Goal: Task Accomplishment & Management: Complete application form

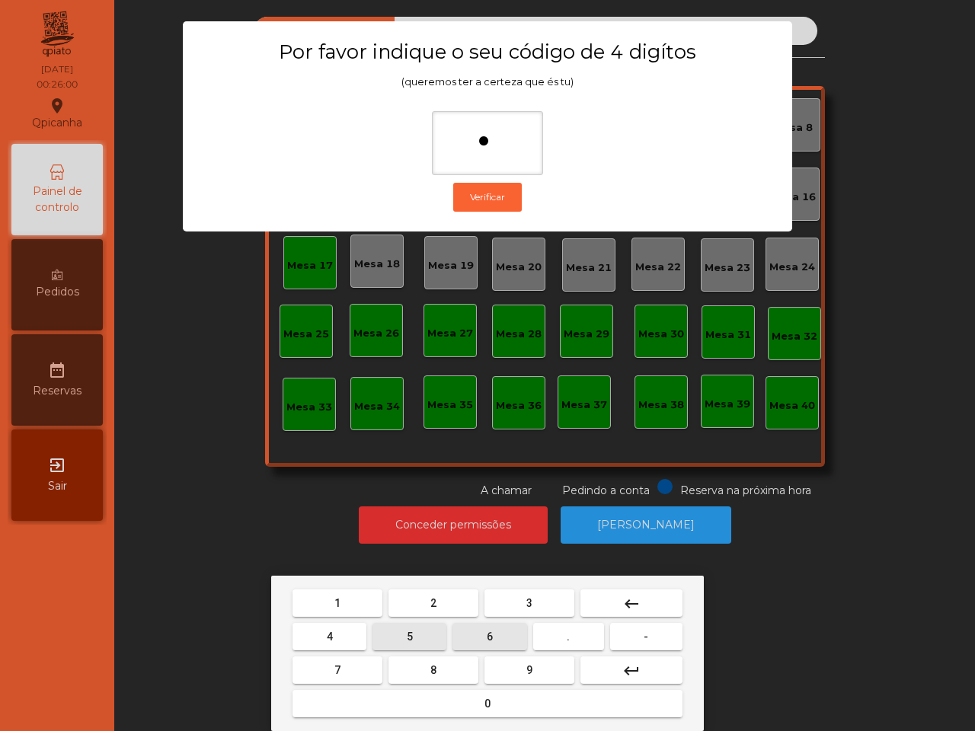
click at [398, 629] on button "5" at bounding box center [409, 636] width 74 height 27
click at [375, 606] on button "1" at bounding box center [337, 602] width 90 height 27
click at [429, 605] on button "2" at bounding box center [433, 602] width 90 height 27
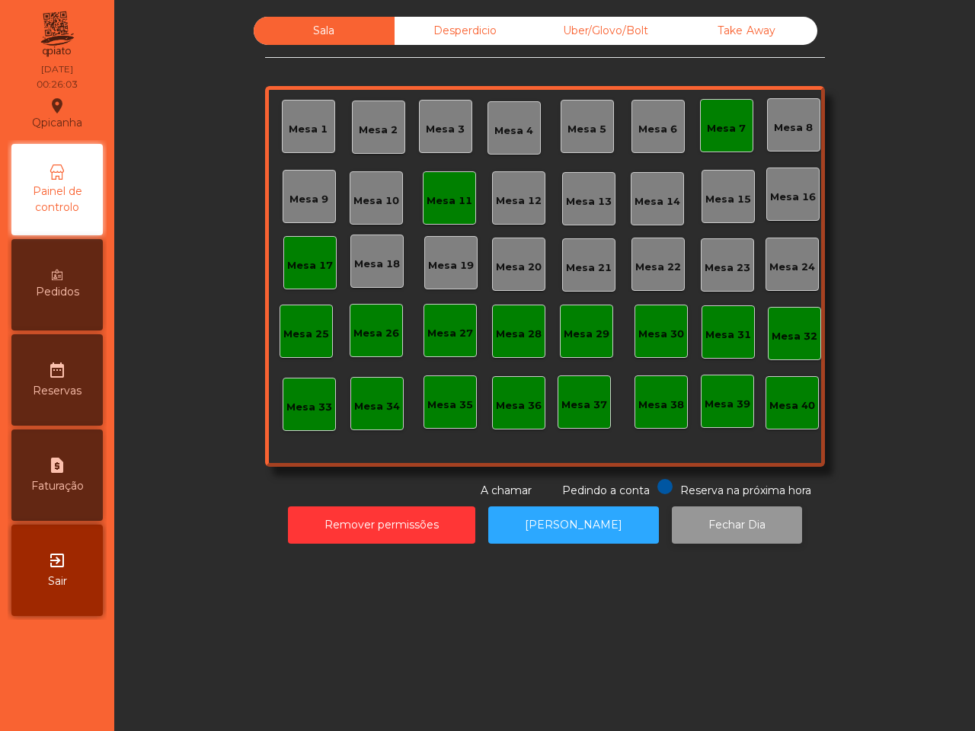
click at [716, 525] on button "Fechar Dia" at bounding box center [737, 524] width 130 height 37
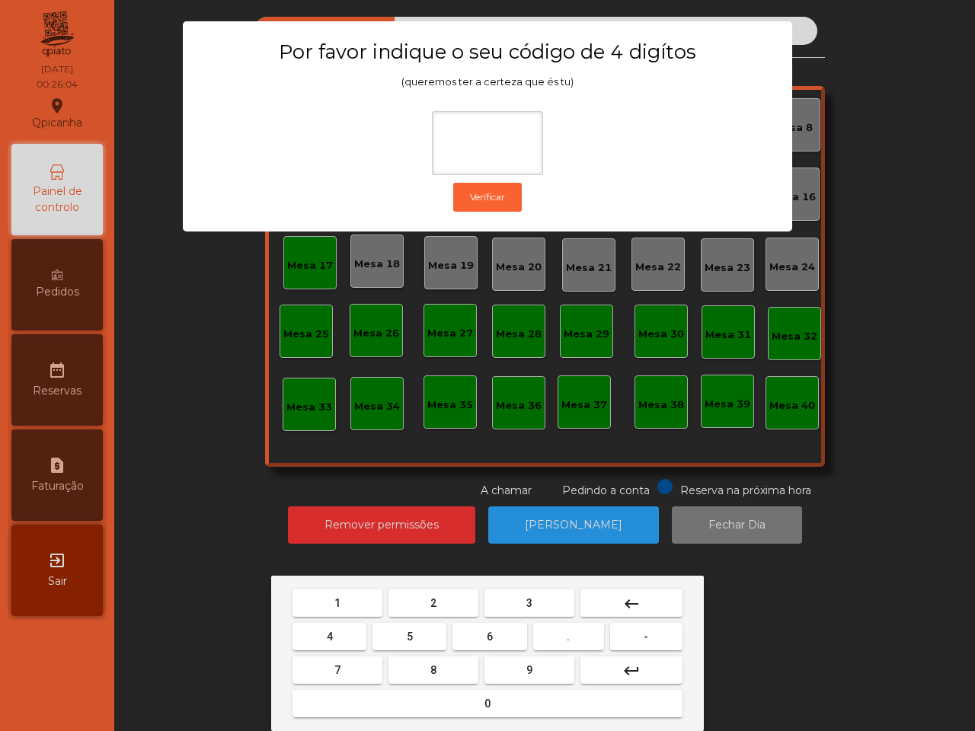
click at [485, 644] on button "6" at bounding box center [489, 636] width 74 height 27
click at [417, 638] on button "5" at bounding box center [409, 636] width 74 height 27
click at [348, 605] on button "1" at bounding box center [337, 602] width 90 height 27
click at [420, 604] on button "2" at bounding box center [433, 602] width 90 height 27
type input "****"
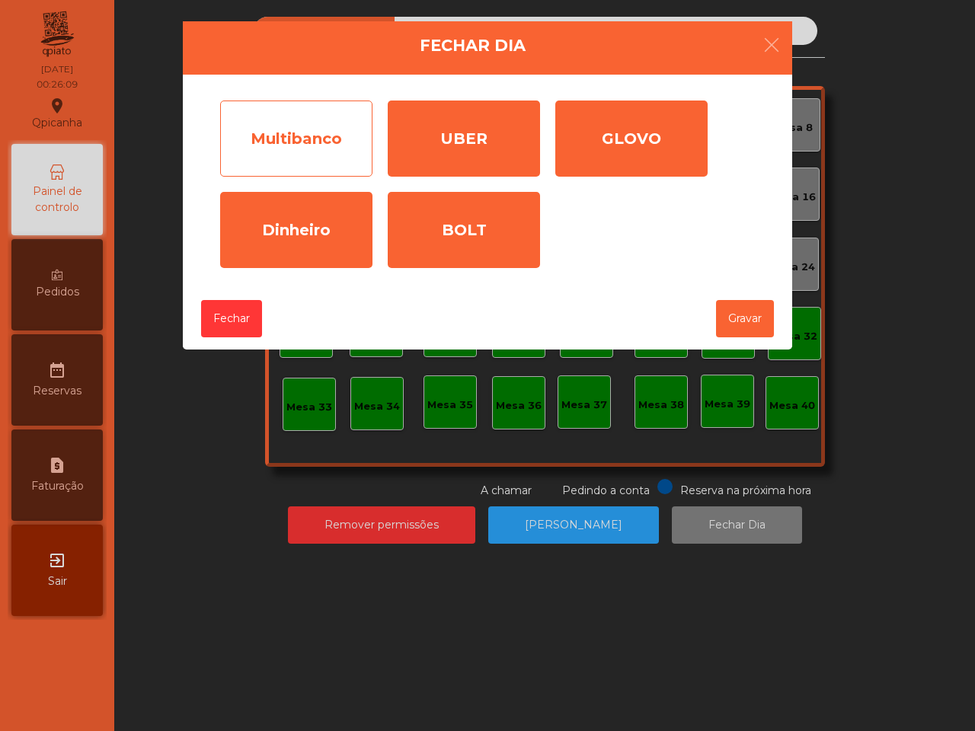
click at [305, 120] on div "Multibanco" at bounding box center [296, 139] width 152 height 76
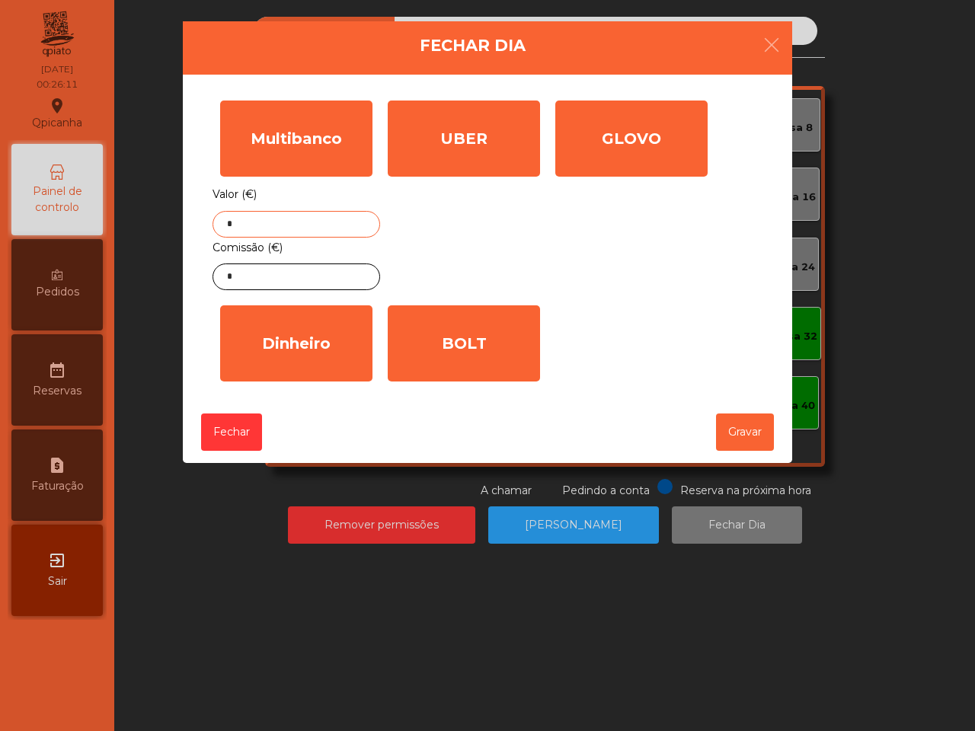
click at [345, 225] on input "*" at bounding box center [296, 224] width 168 height 27
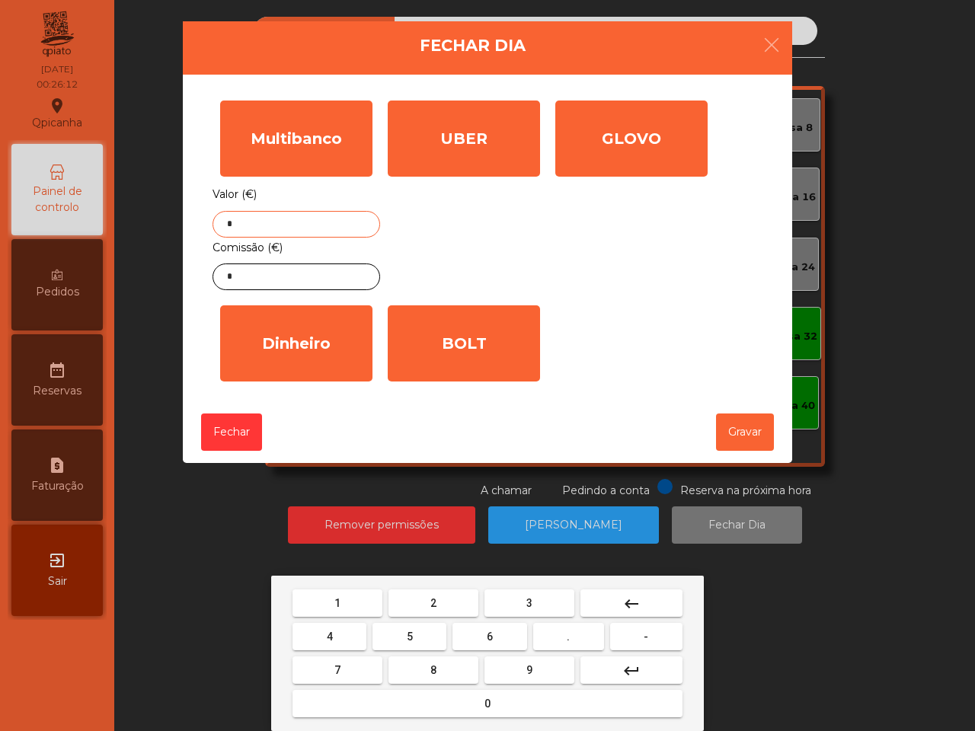
click at [432, 599] on span "2" at bounding box center [433, 603] width 6 height 12
click at [496, 707] on button "0" at bounding box center [487, 703] width 390 height 27
click at [497, 638] on button "6" at bounding box center [489, 636] width 74 height 27
click at [522, 661] on button "9" at bounding box center [529, 669] width 90 height 27
click at [580, 640] on button "." at bounding box center [568, 636] width 71 height 27
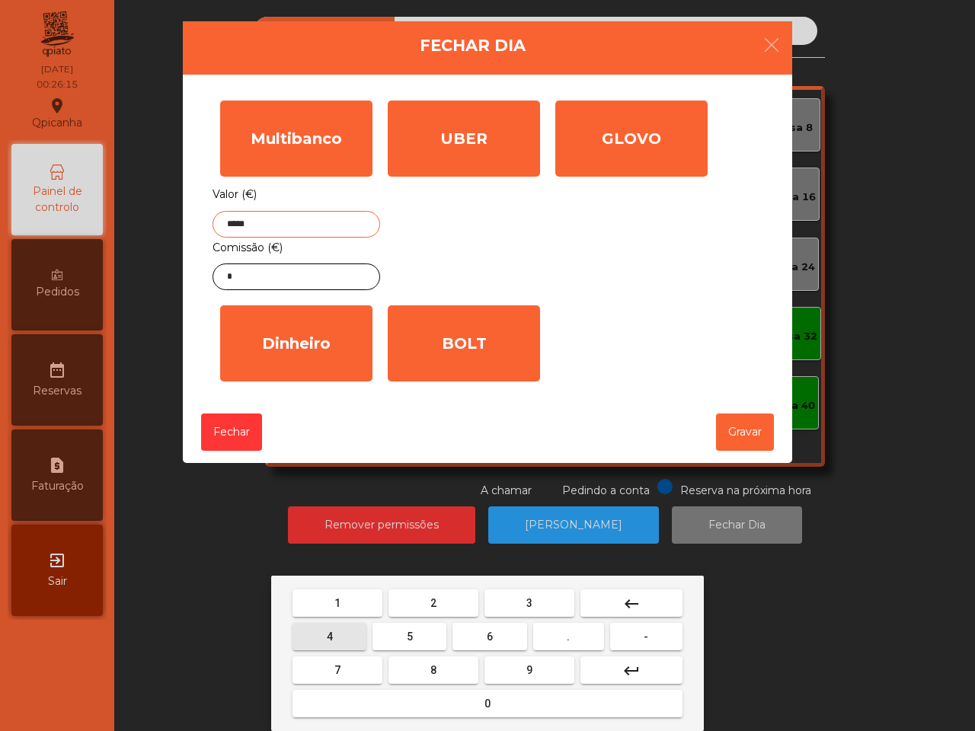
click at [329, 637] on span "4" at bounding box center [330, 637] width 6 height 12
type input "******"
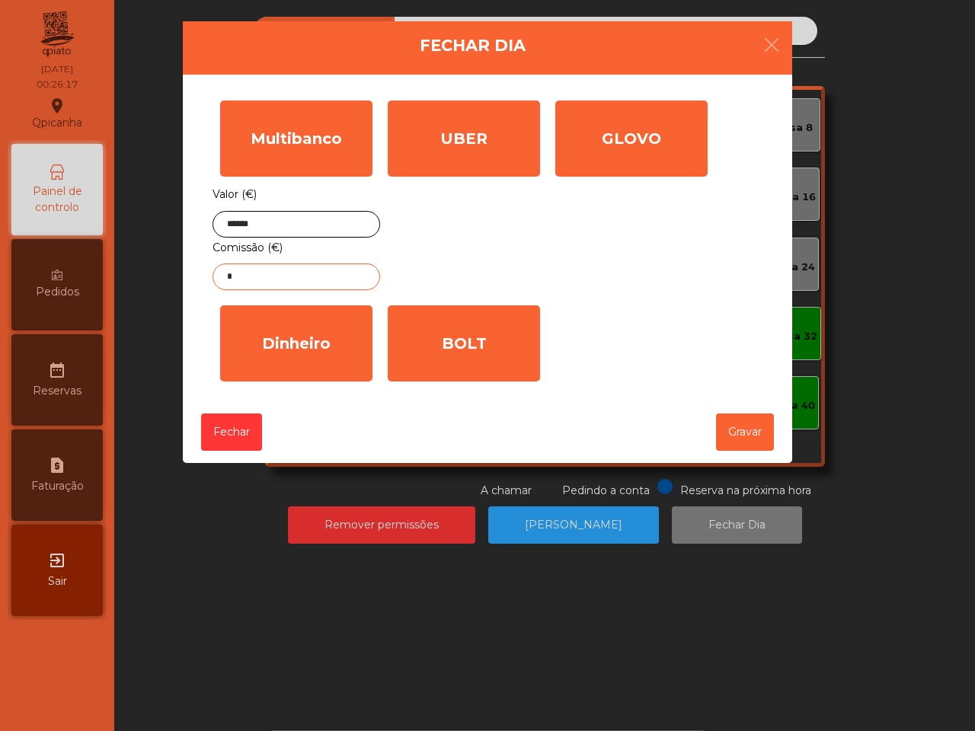
click at [301, 279] on input "*" at bounding box center [296, 277] width 168 height 27
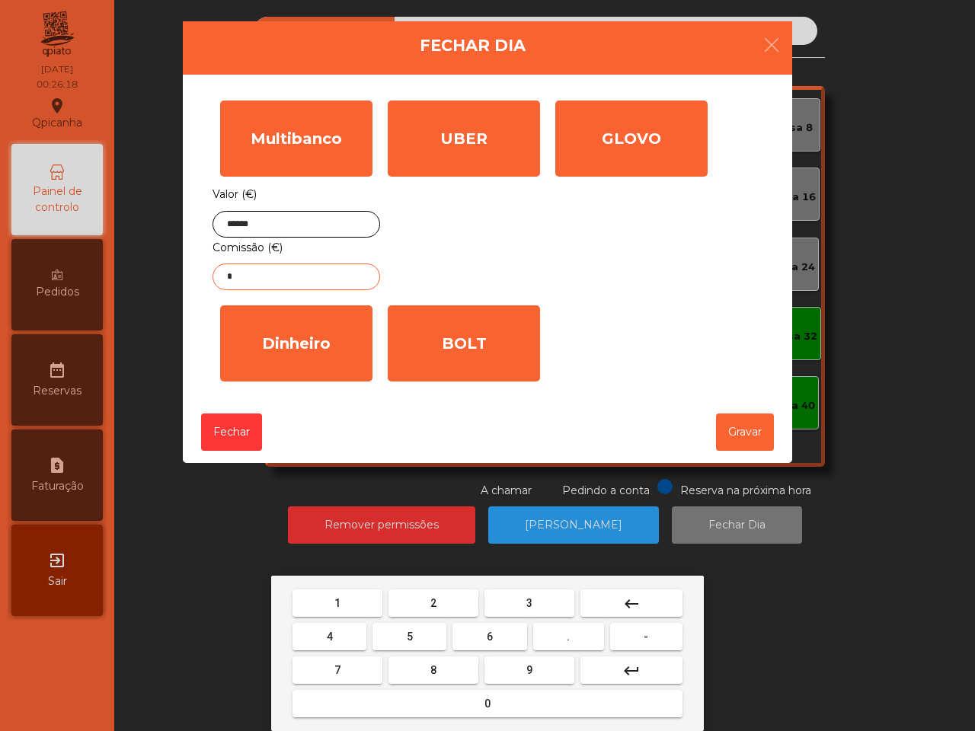
click at [340, 628] on button "4" at bounding box center [329, 636] width 74 height 27
click at [558, 636] on button "." at bounding box center [568, 636] width 71 height 27
click at [336, 631] on button "4" at bounding box center [329, 636] width 74 height 27
click at [443, 600] on button "2" at bounding box center [433, 602] width 90 height 27
type input "****"
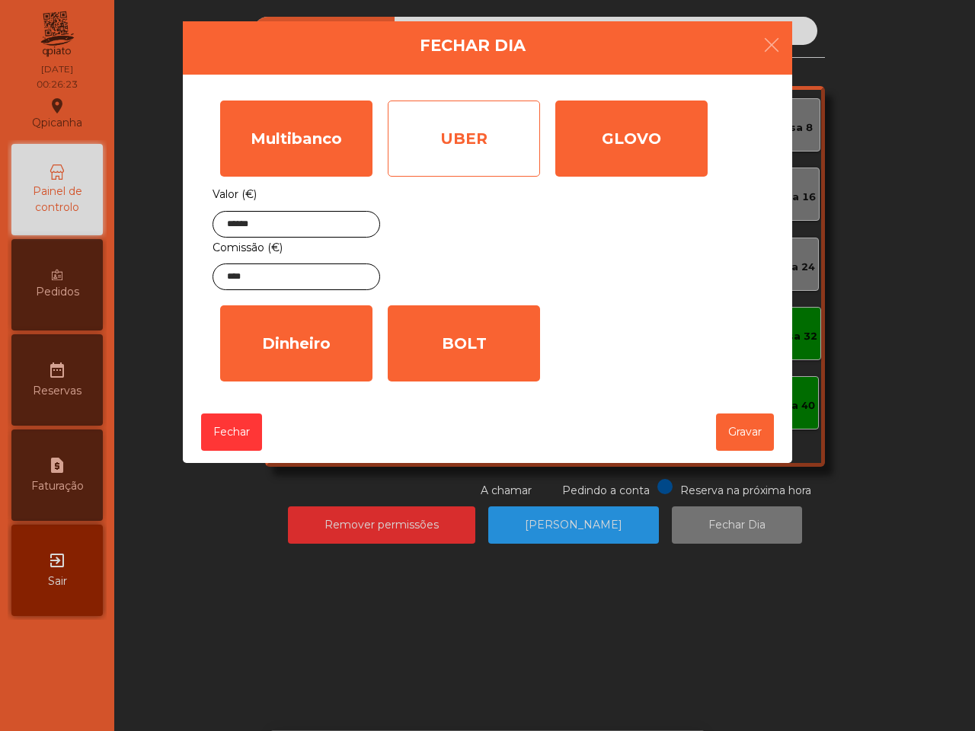
click at [435, 149] on div "UBER" at bounding box center [464, 139] width 152 height 76
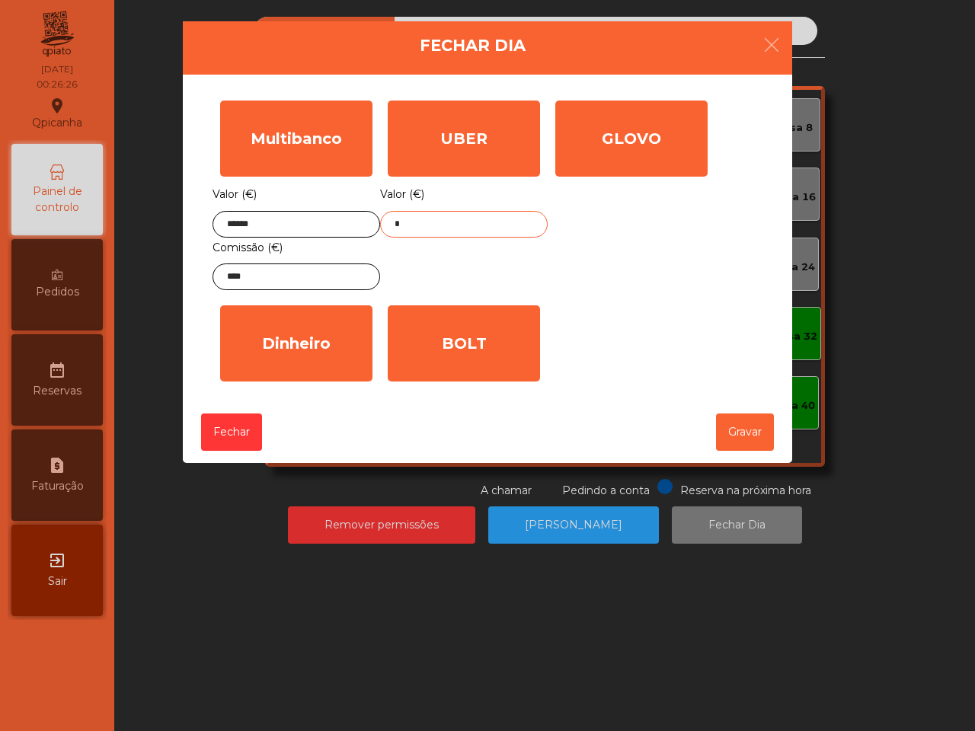
click at [417, 215] on input "*" at bounding box center [464, 224] width 168 height 27
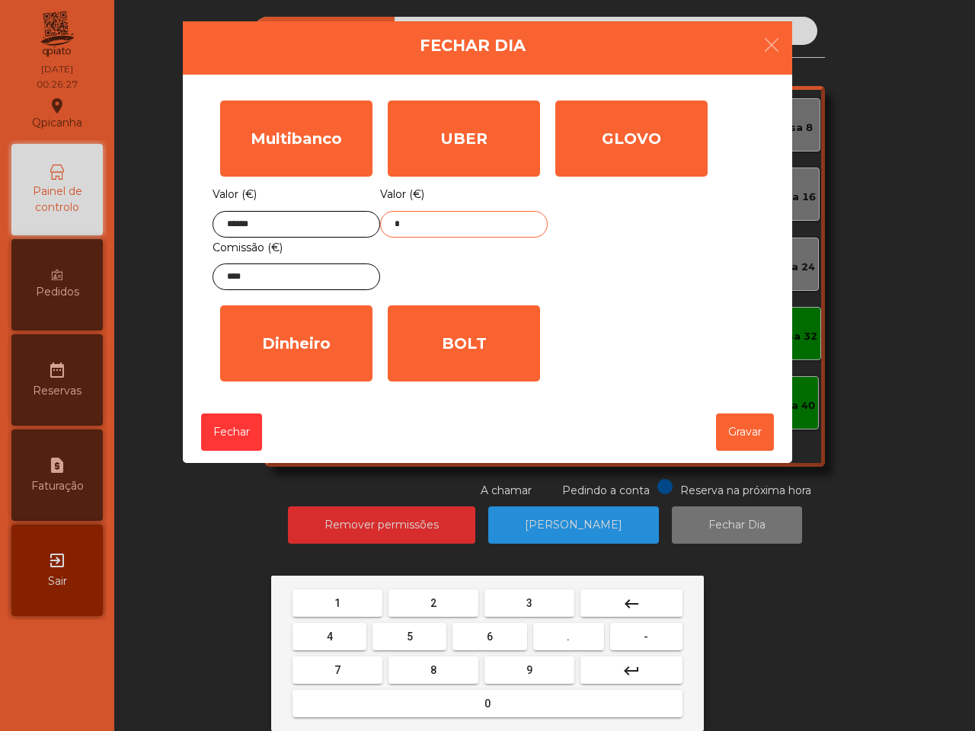
click at [355, 596] on button "1" at bounding box center [337, 602] width 90 height 27
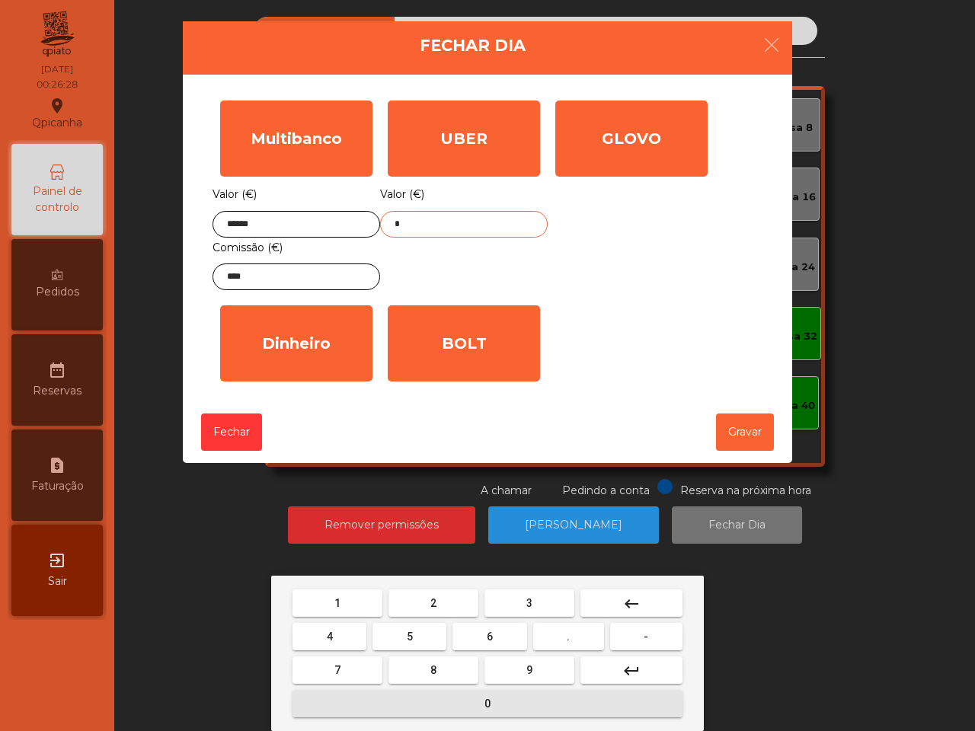
click at [471, 698] on button "0" at bounding box center [487, 703] width 390 height 27
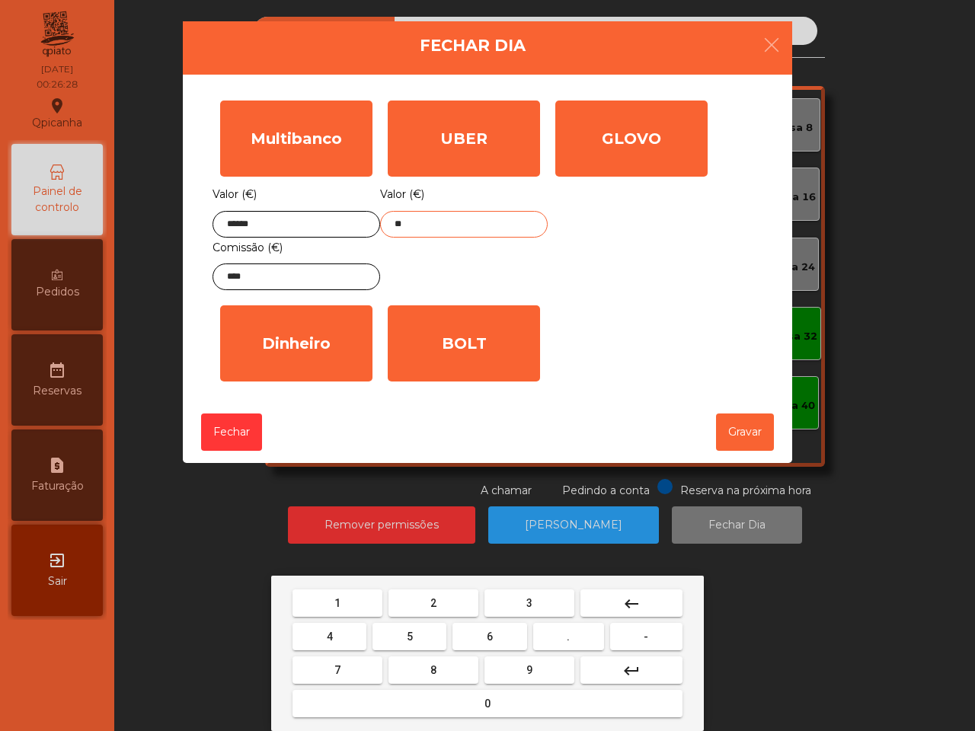
click at [356, 657] on button "7" at bounding box center [337, 669] width 90 height 27
click at [581, 644] on button "." at bounding box center [568, 636] width 71 height 27
click at [538, 602] on button "3" at bounding box center [529, 602] width 90 height 27
click at [347, 642] on button "4" at bounding box center [329, 636] width 74 height 27
type input "******"
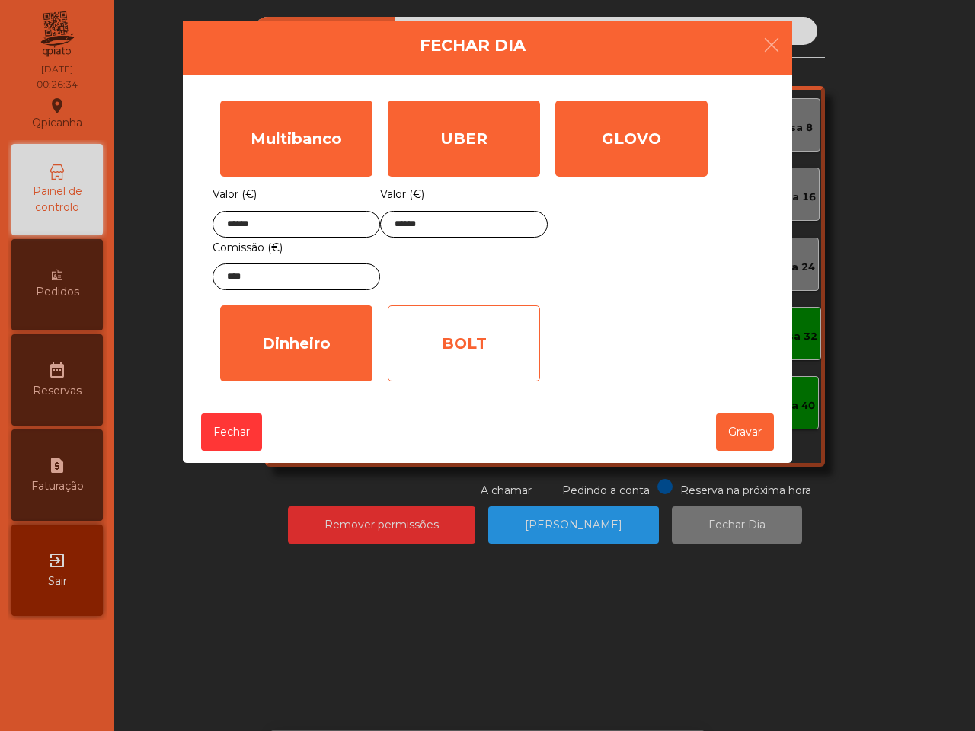
click at [499, 353] on div "BOLT" at bounding box center [464, 343] width 152 height 76
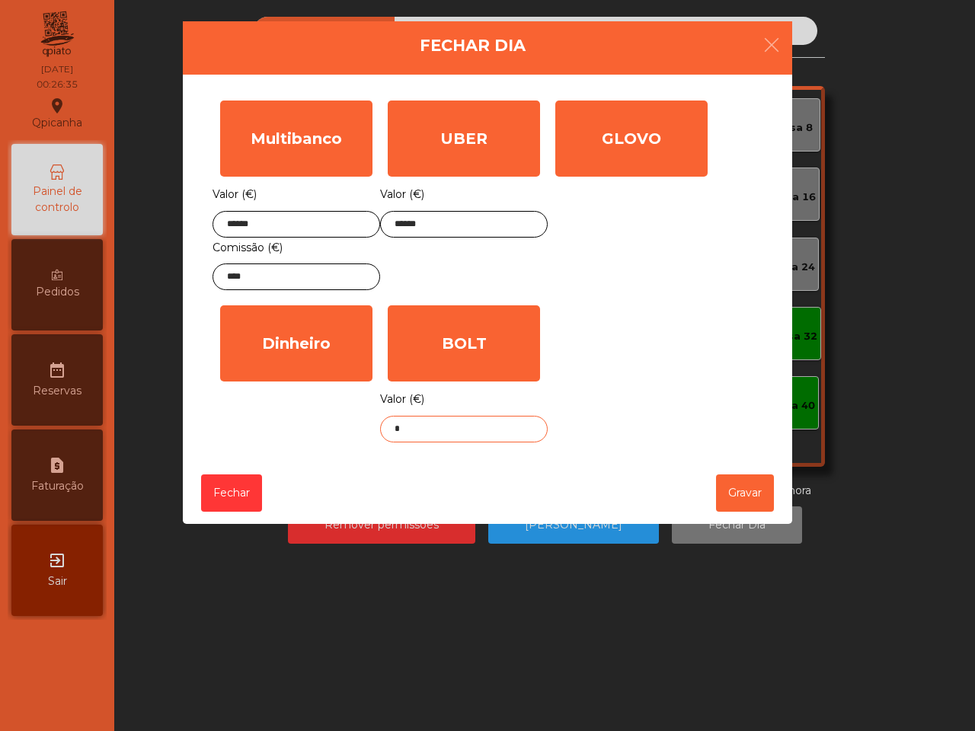
click at [472, 440] on input "*" at bounding box center [464, 429] width 168 height 27
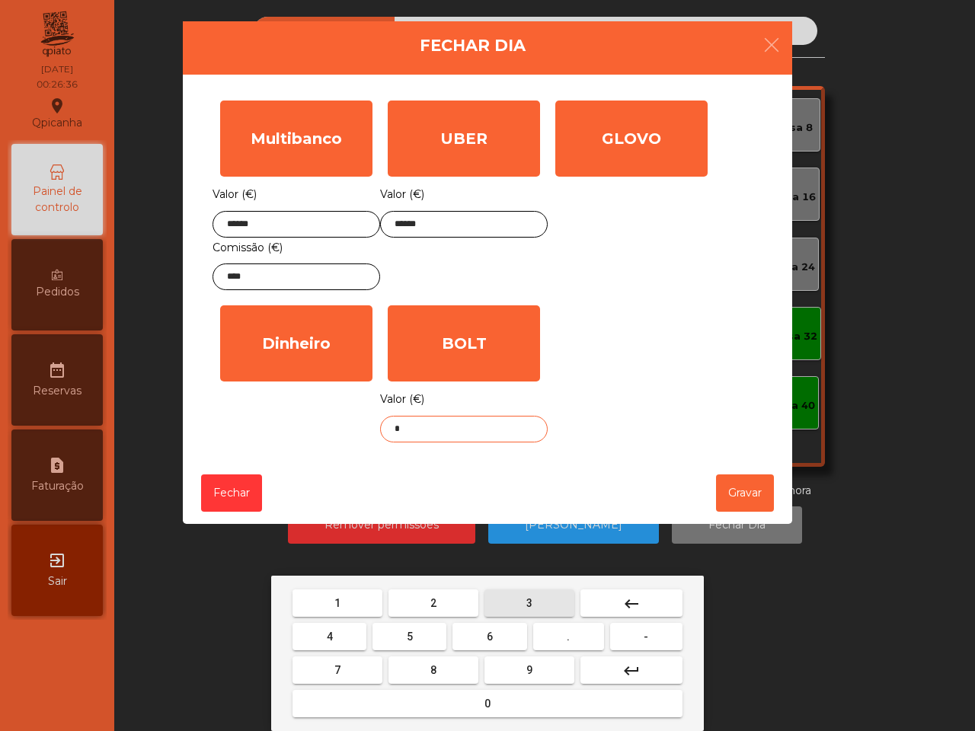
click at [528, 602] on span "3" at bounding box center [529, 603] width 6 height 12
drag, startPoint x: 334, startPoint y: 638, endPoint x: 446, endPoint y: 644, distance: 112.9
click at [334, 637] on button "4" at bounding box center [329, 636] width 74 height 27
drag, startPoint x: 560, startPoint y: 640, endPoint x: 551, endPoint y: 629, distance: 14.0
click at [561, 640] on button "." at bounding box center [568, 636] width 71 height 27
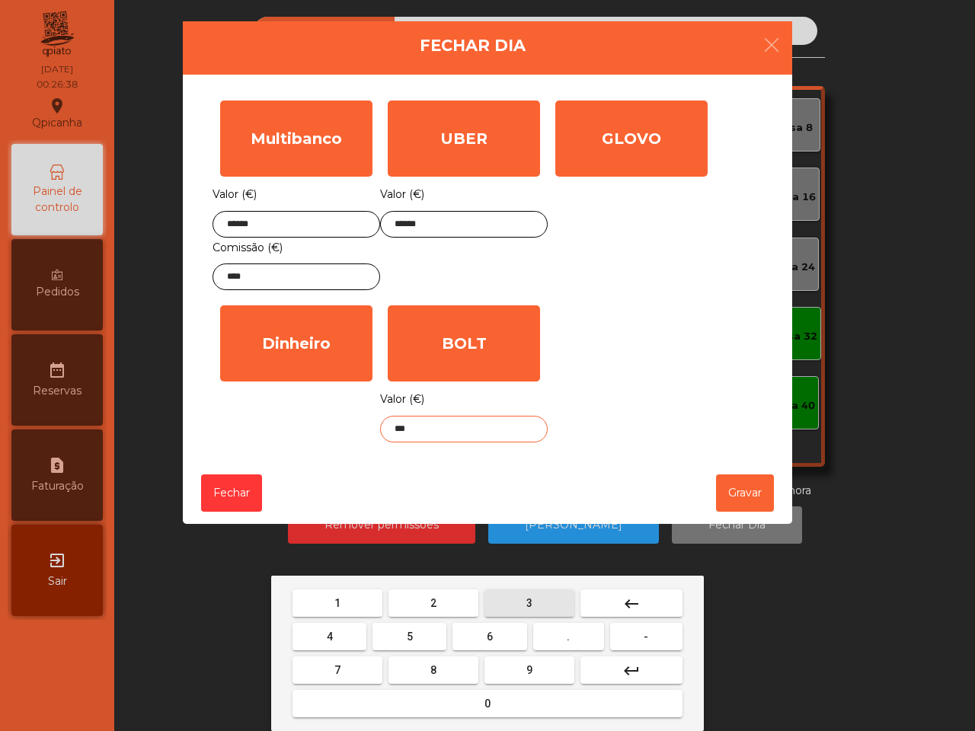
click at [538, 607] on button "3" at bounding box center [529, 602] width 90 height 27
click at [546, 672] on button "9" at bounding box center [529, 669] width 90 height 27
type input "*****"
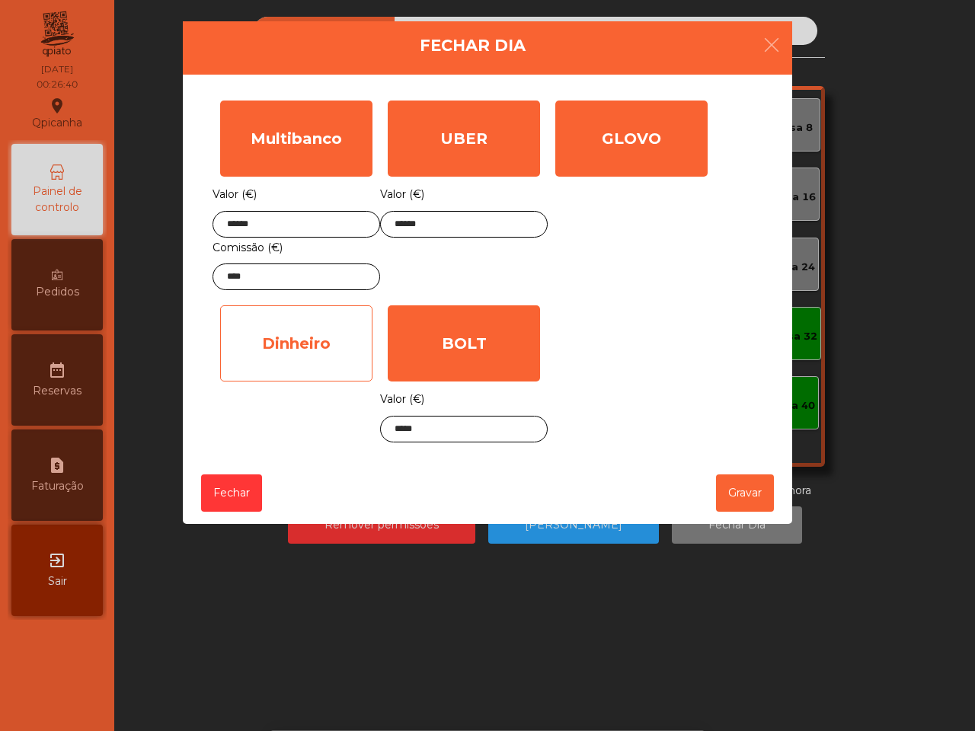
click at [335, 348] on div "Dinheiro" at bounding box center [296, 343] width 152 height 76
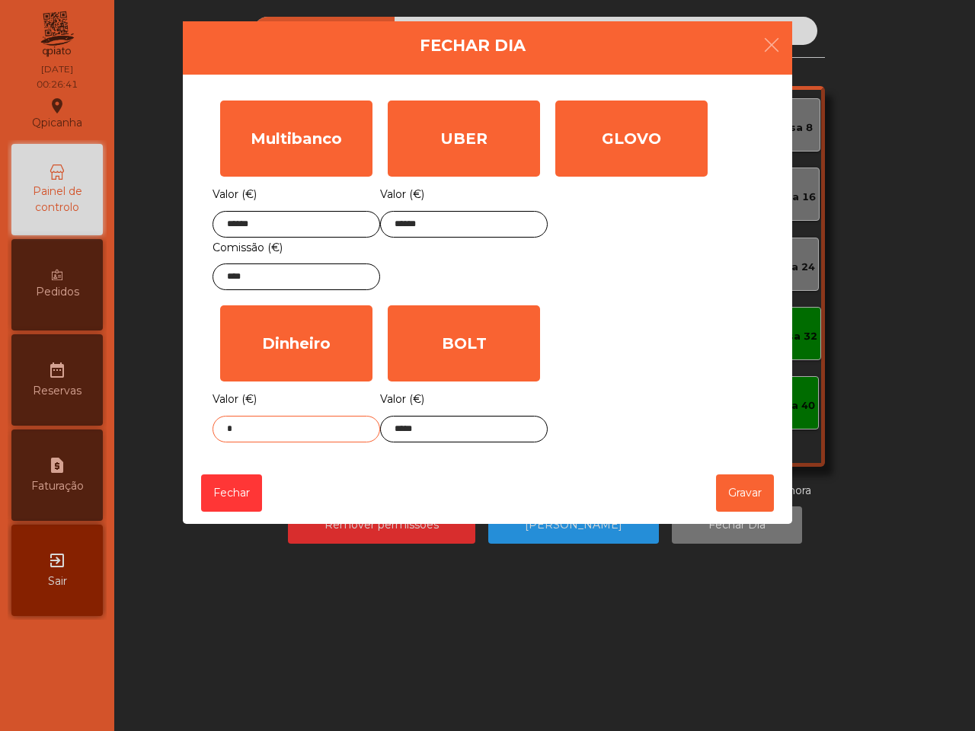
click at [310, 433] on input "*" at bounding box center [296, 429] width 168 height 27
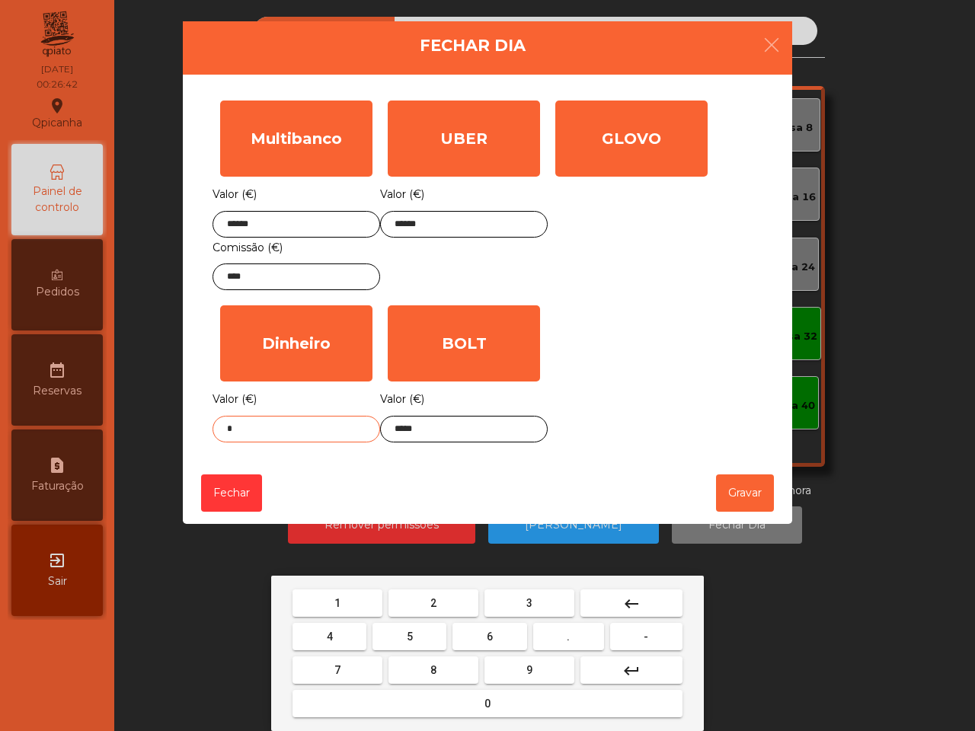
click at [509, 707] on button "0" at bounding box center [487, 703] width 390 height 27
click at [532, 593] on button "3" at bounding box center [529, 602] width 90 height 27
click at [419, 634] on button "5" at bounding box center [409, 636] width 74 height 27
click at [628, 596] on mat-icon "keyboard_backspace" at bounding box center [631, 604] width 18 height 18
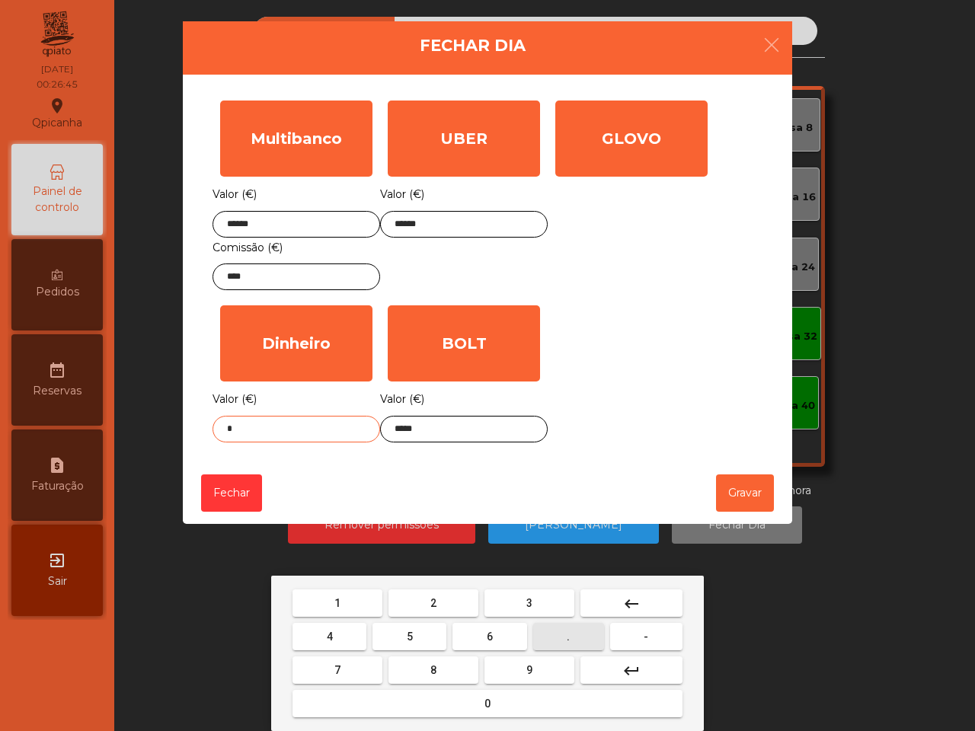
click at [564, 627] on button "." at bounding box center [568, 636] width 71 height 27
click at [532, 603] on button "3" at bounding box center [529, 602] width 90 height 27
click at [405, 631] on button "5" at bounding box center [409, 636] width 74 height 27
type input "****"
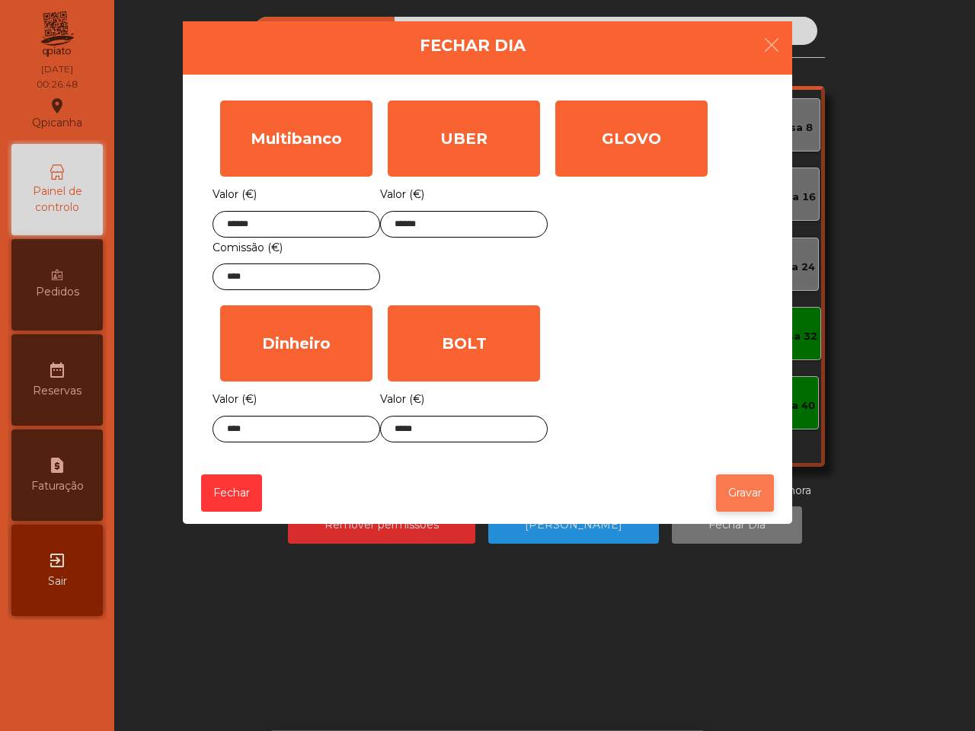
click at [743, 500] on button "Gravar" at bounding box center [745, 492] width 58 height 37
